Goal: Find specific page/section: Find specific page/section

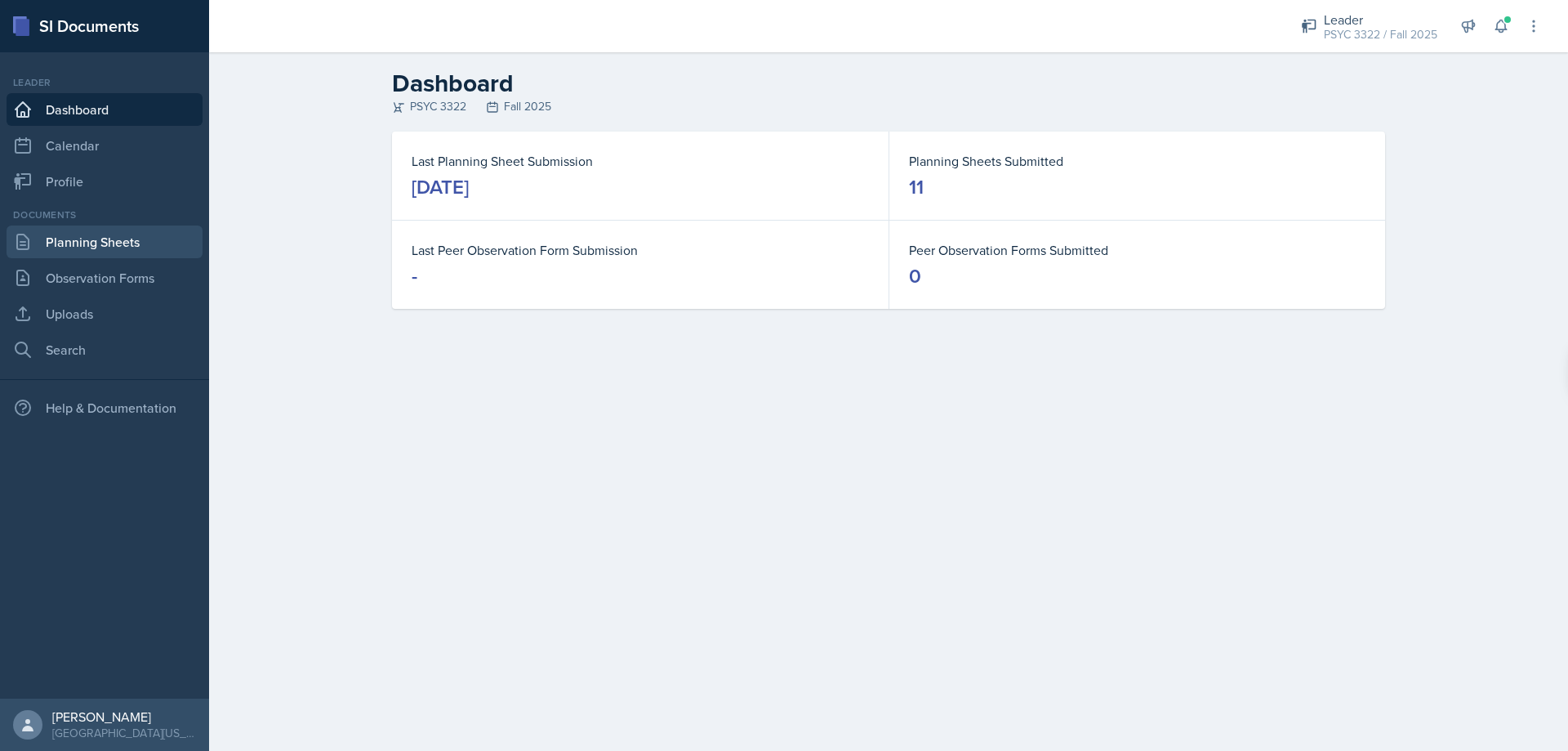
click at [60, 257] on link "Planning Sheets" at bounding box center [105, 242] width 196 height 33
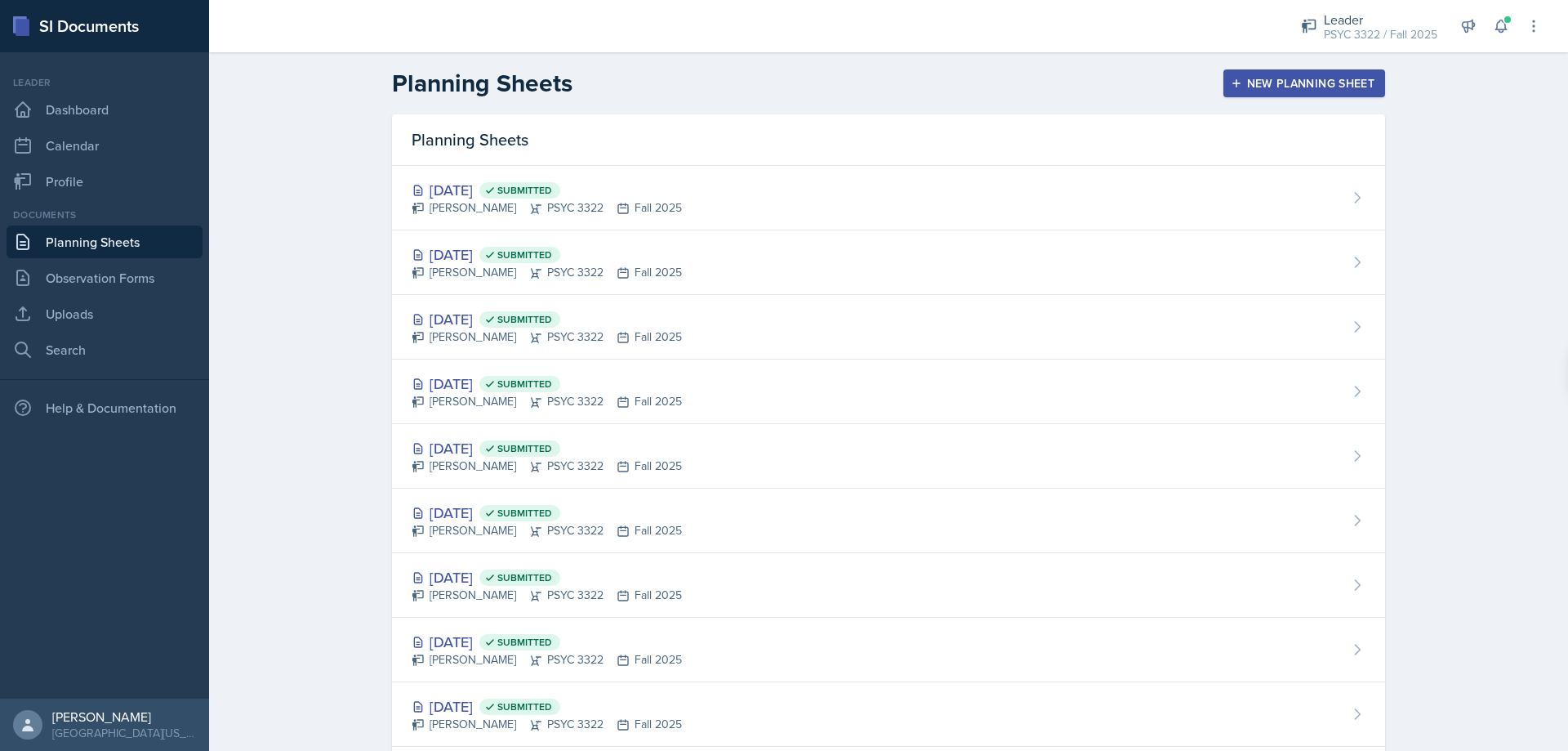
click at [548, 214] on div "[PERSON_NAME] PSYC 3322 Fall 2025" at bounding box center [546, 208] width 270 height 17
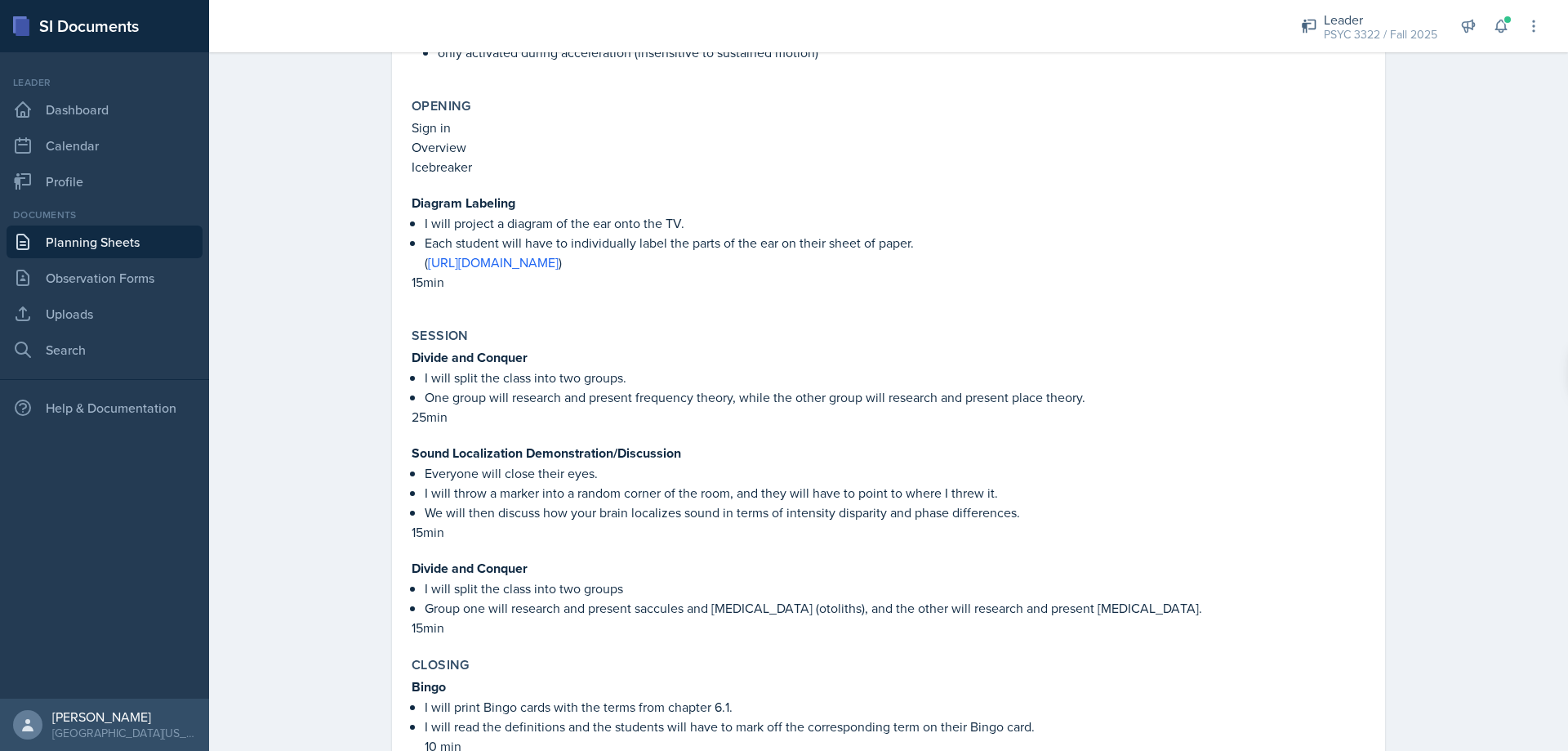
scroll to position [1307, 0]
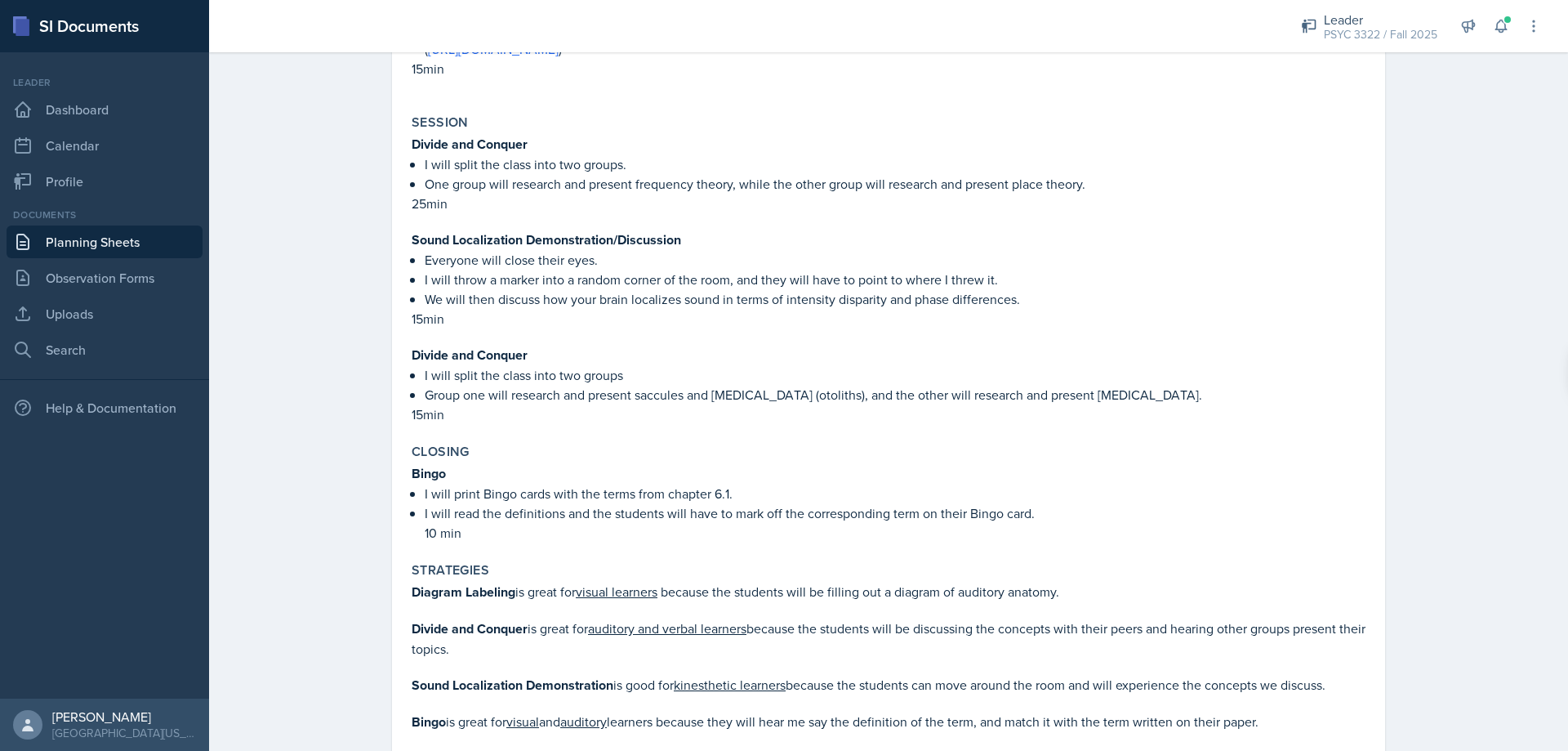
drag, startPoint x: 502, startPoint y: 497, endPoint x: 485, endPoint y: 495, distance: 17.1
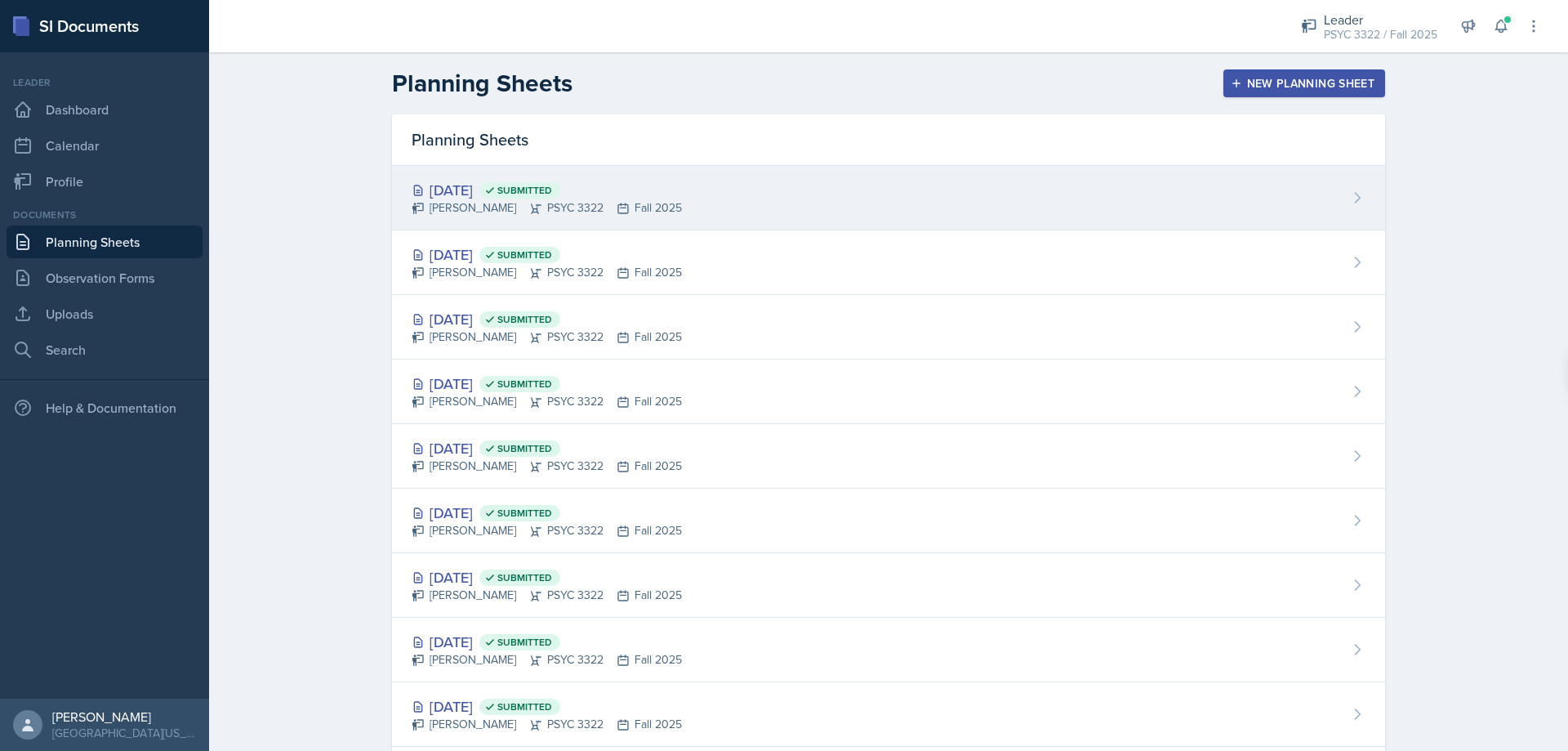
click at [485, 183] on div "[DATE] Submitted" at bounding box center [546, 191] width 270 height 22
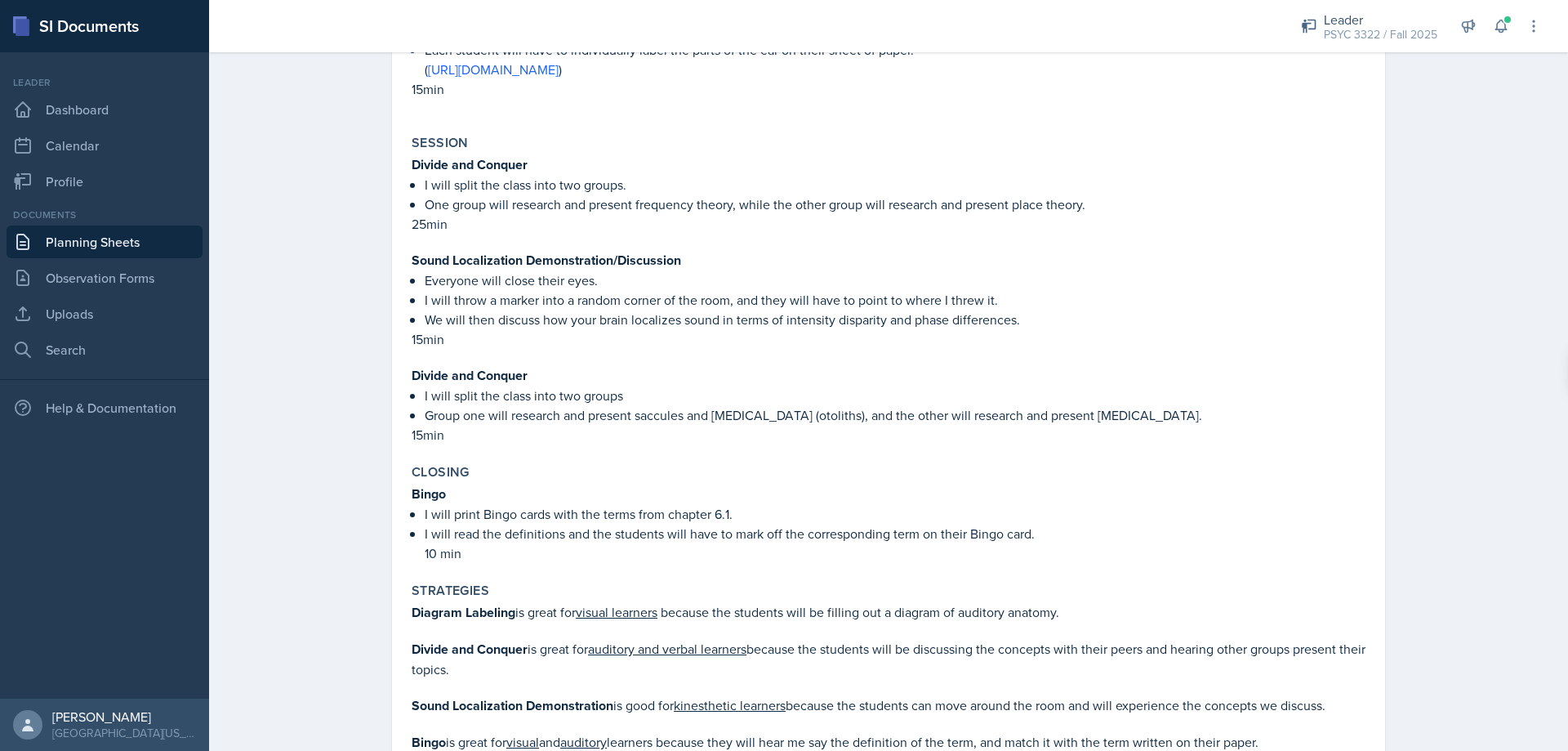
scroll to position [1411, 0]
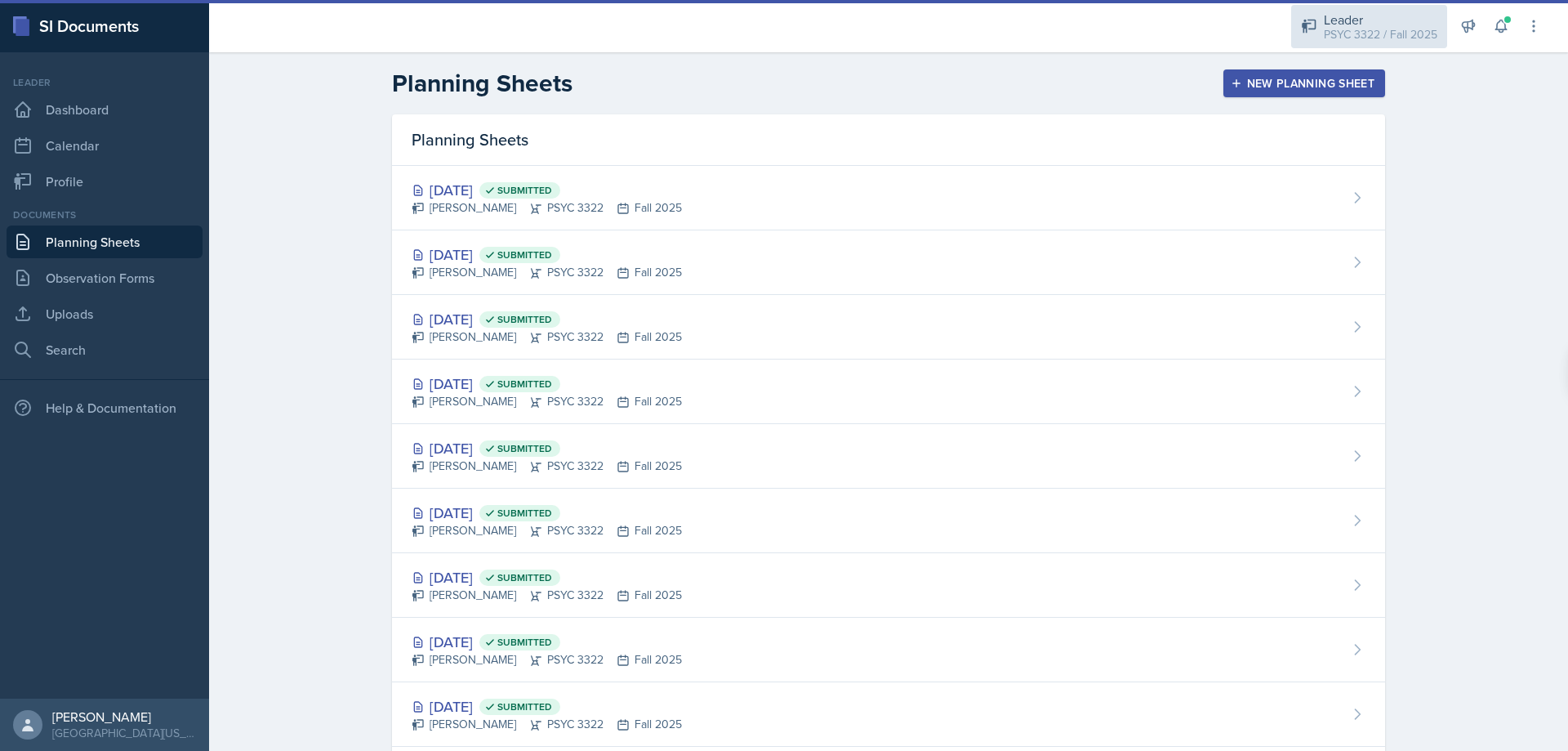
click at [1403, 38] on div "PSYC 3322 / Fall 2025" at bounding box center [1380, 34] width 113 height 17
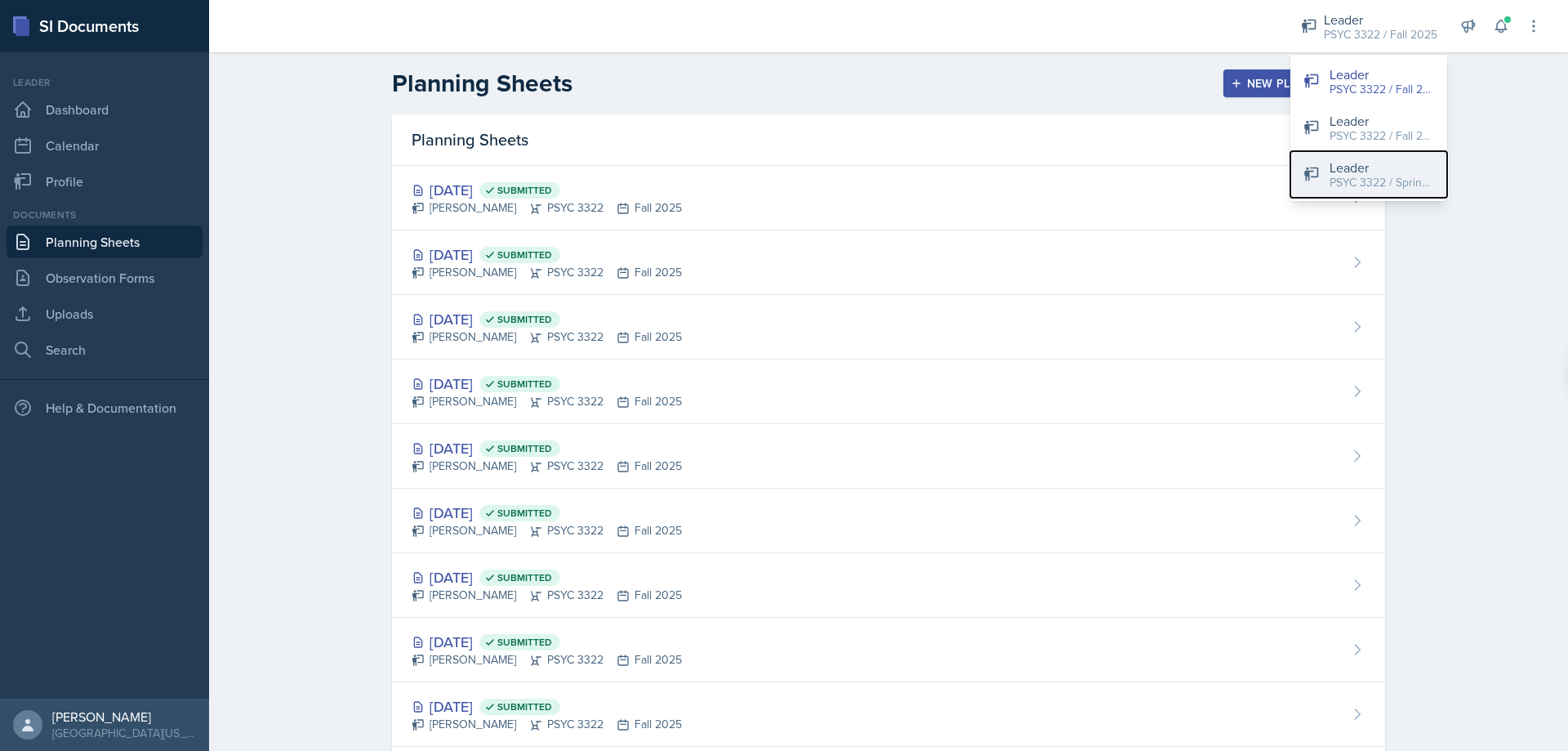
click at [1363, 162] on div "Leader" at bounding box center [1382, 167] width 105 height 20
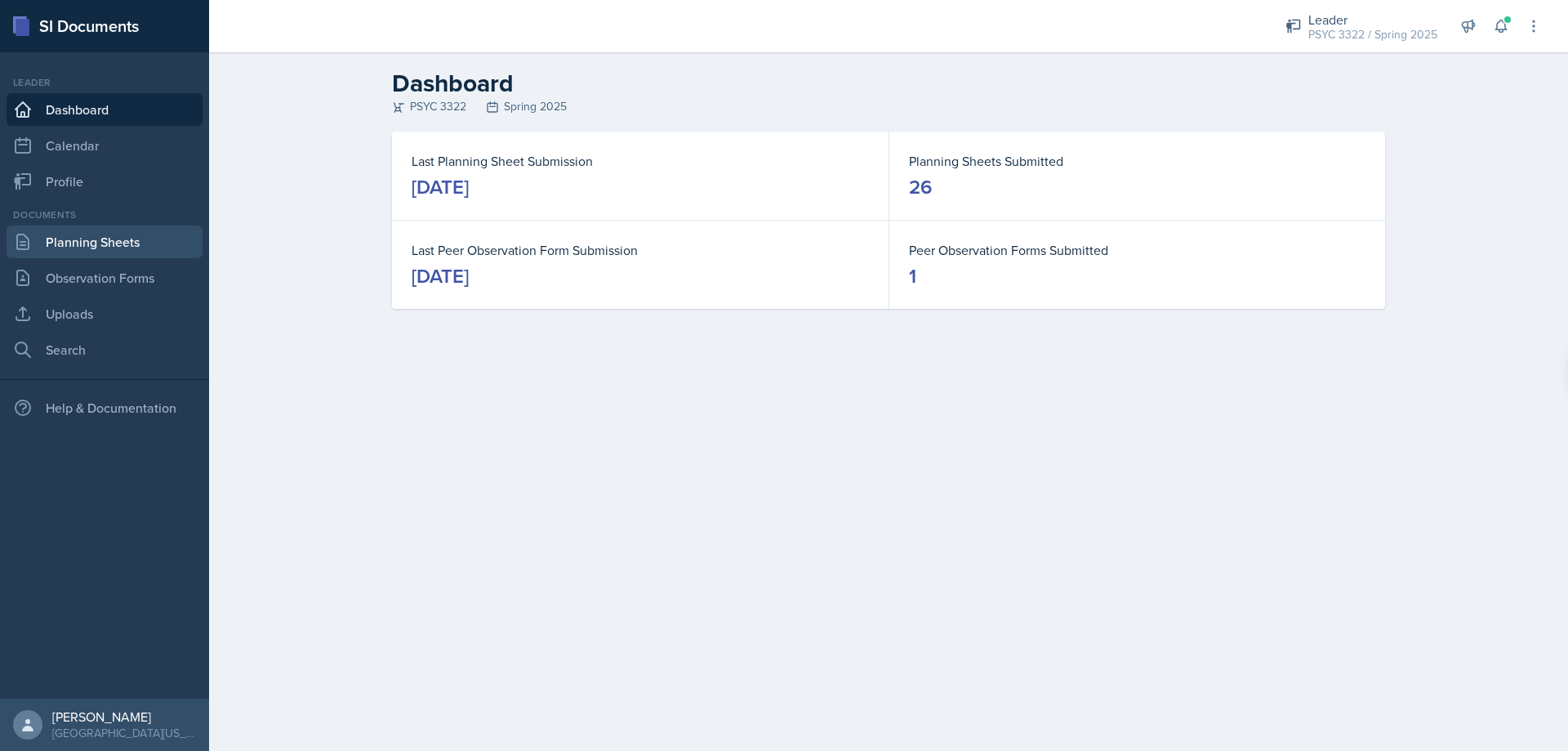
click at [168, 244] on link "Planning Sheets" at bounding box center [105, 242] width 196 height 33
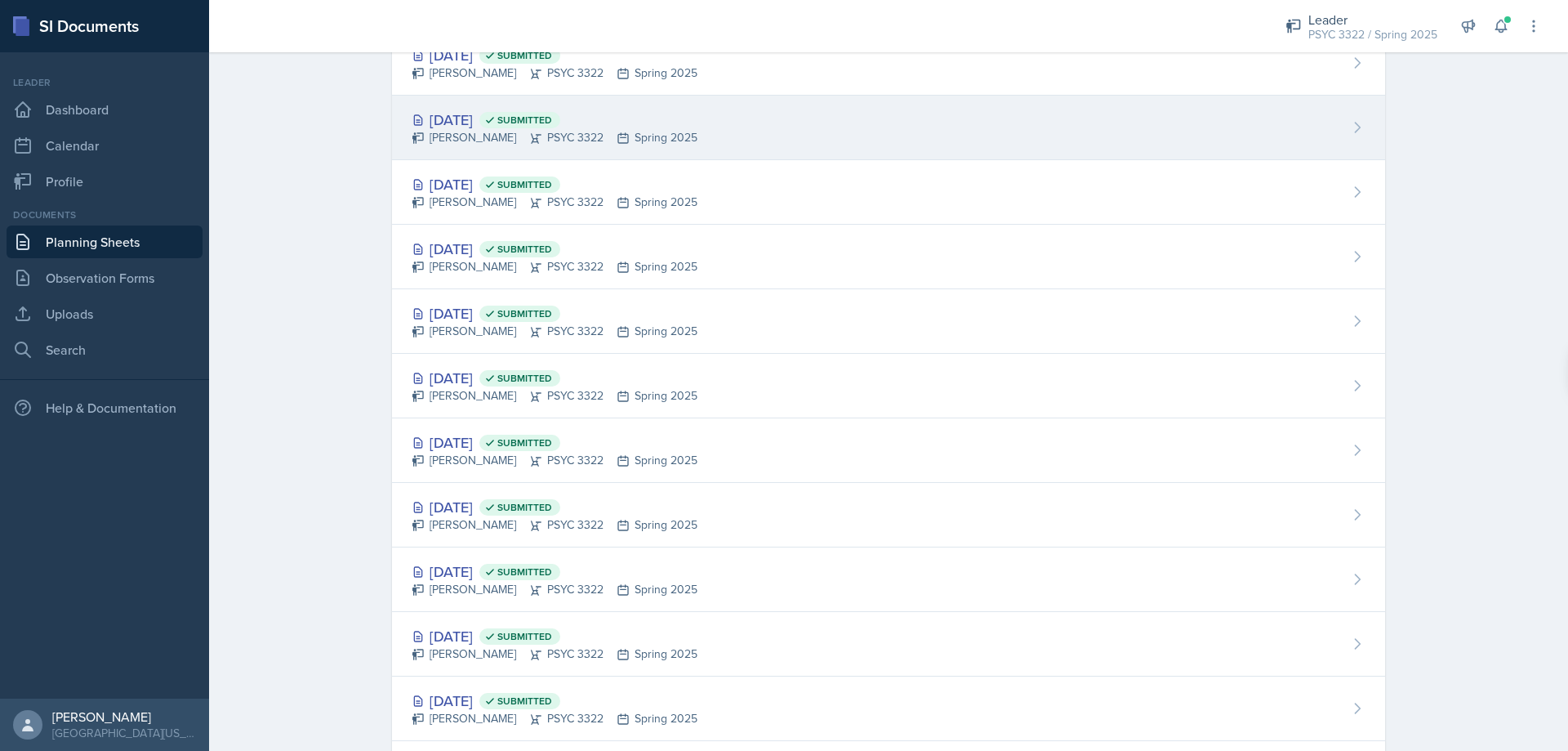
scroll to position [968, 0]
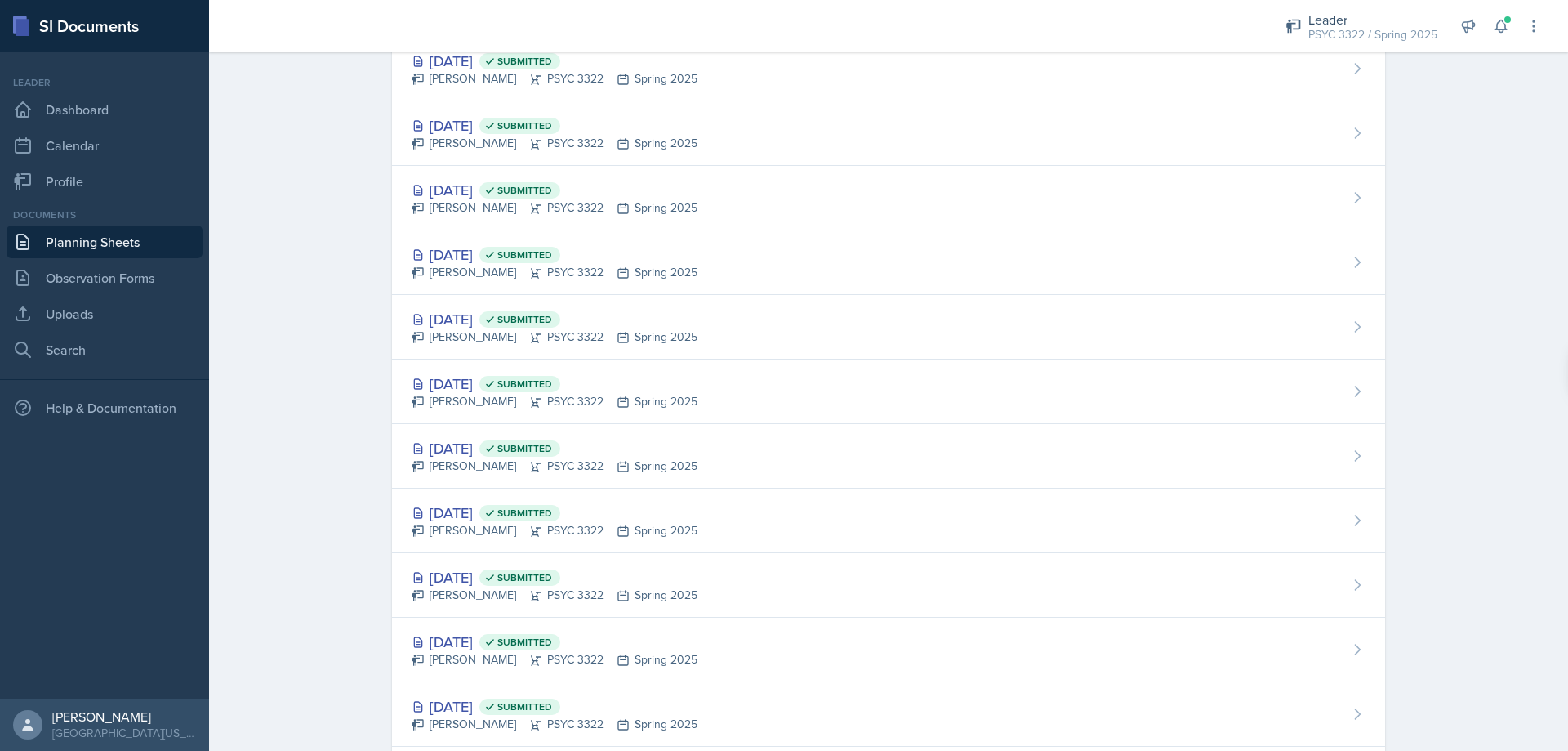
click at [489, 142] on div "[PERSON_NAME] PSYC 3322 Spring 2025" at bounding box center [554, 143] width 286 height 17
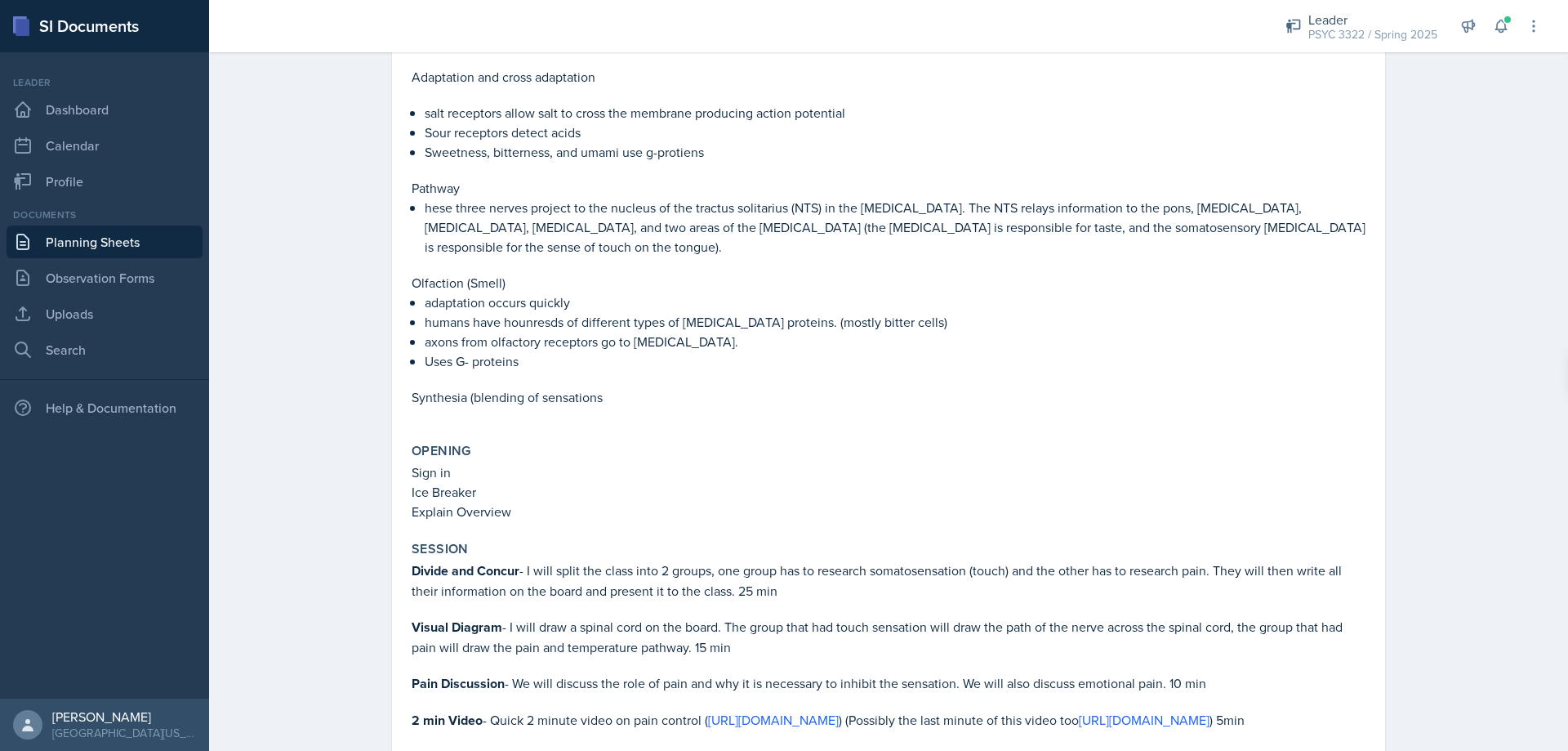
scroll to position [1553, 0]
